Goal: Transaction & Acquisition: Purchase product/service

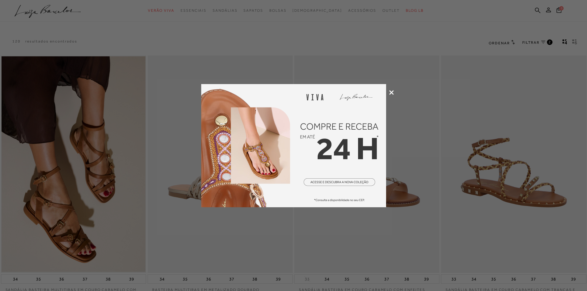
click at [393, 90] on icon at bounding box center [391, 92] width 5 height 5
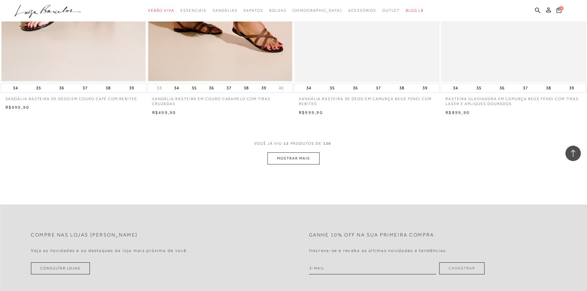
scroll to position [708, 0]
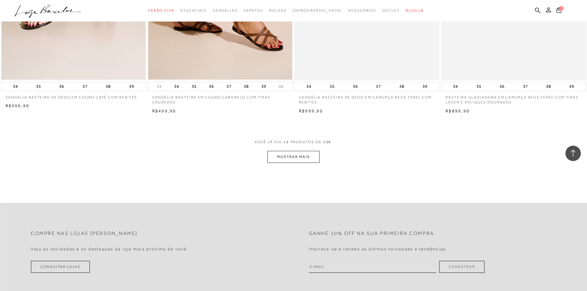
click at [307, 156] on button "MOSTRAR MAIS" at bounding box center [293, 157] width 52 height 12
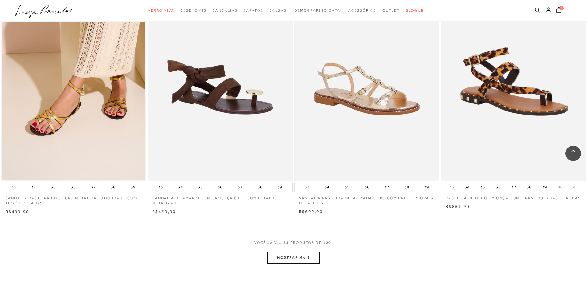
scroll to position [1417, 0]
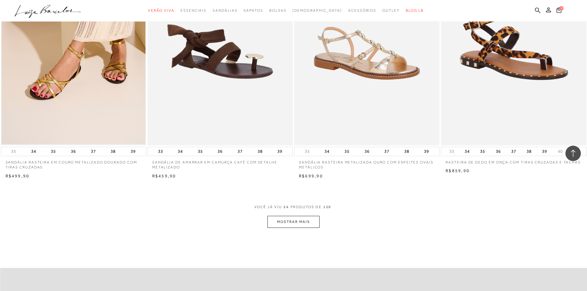
click at [292, 223] on button "MOSTRAR MAIS" at bounding box center [293, 222] width 52 height 12
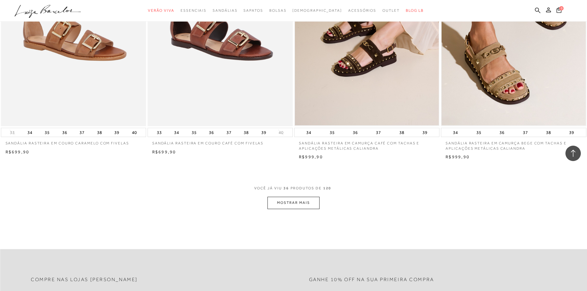
scroll to position [2217, 0]
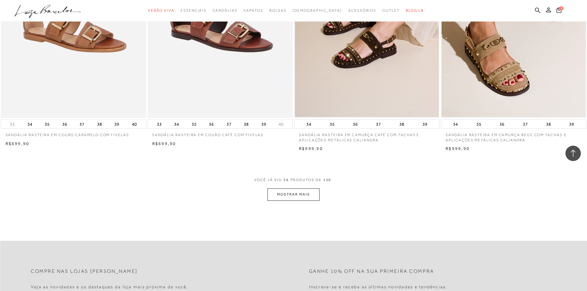
click at [291, 197] on button "MOSTRAR MAIS" at bounding box center [293, 194] width 52 height 12
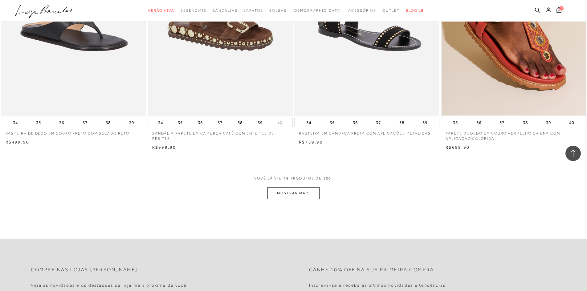
scroll to position [3018, 0]
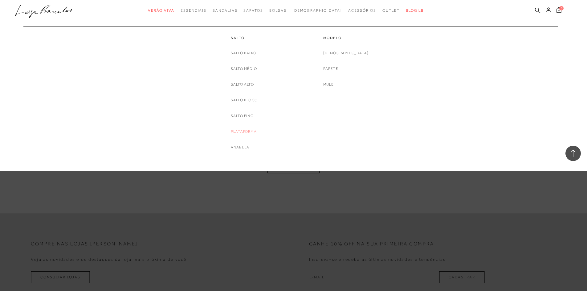
click at [246, 130] on link "Plataforma" at bounding box center [244, 131] width 26 height 6
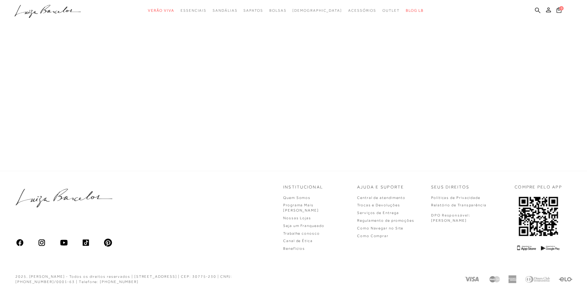
scroll to position [15, 0]
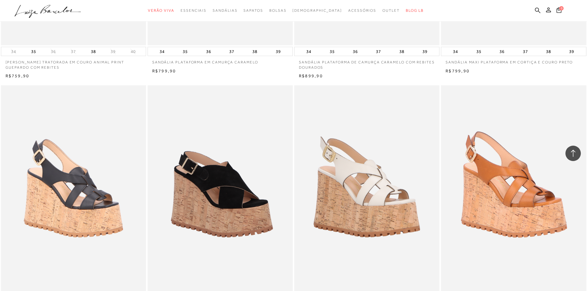
scroll to position [1386, 0]
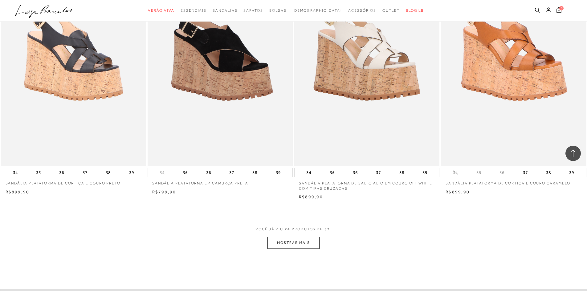
click at [287, 246] on button "MOSTRAR MAIS" at bounding box center [293, 243] width 52 height 12
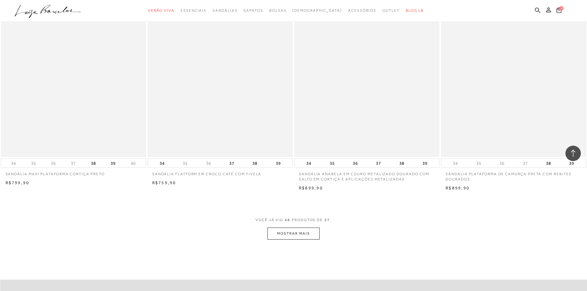
scroll to position [3049, 0]
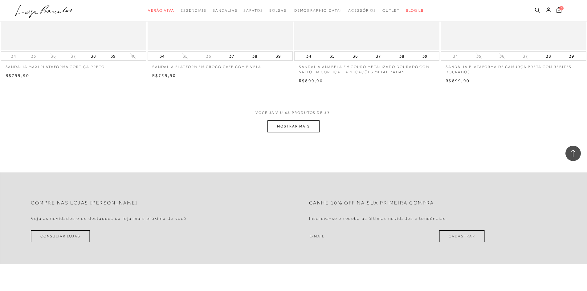
click at [290, 127] on button "MOSTRAR MAIS" at bounding box center [293, 126] width 52 height 12
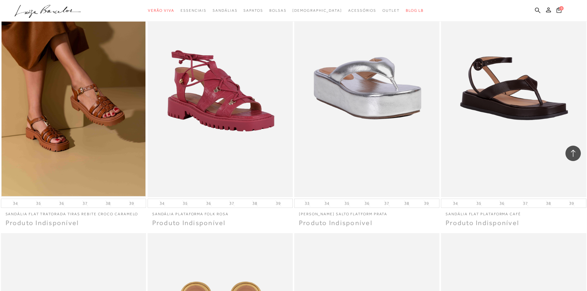
scroll to position [3141, 0]
